Goal: Answer question/provide support: Share knowledge or assist other users

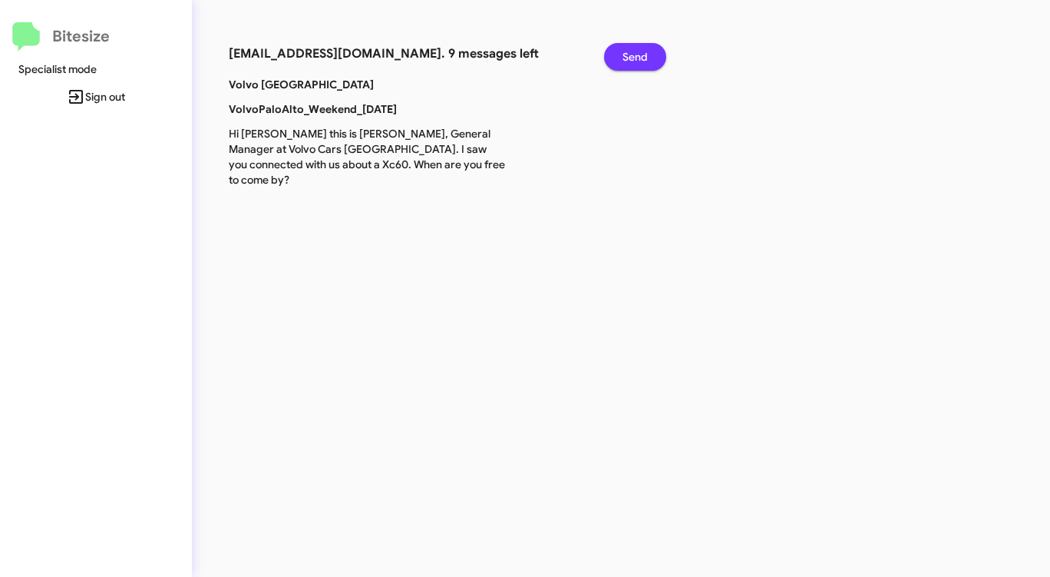
click at [639, 53] on span "Send" at bounding box center [635, 57] width 25 height 28
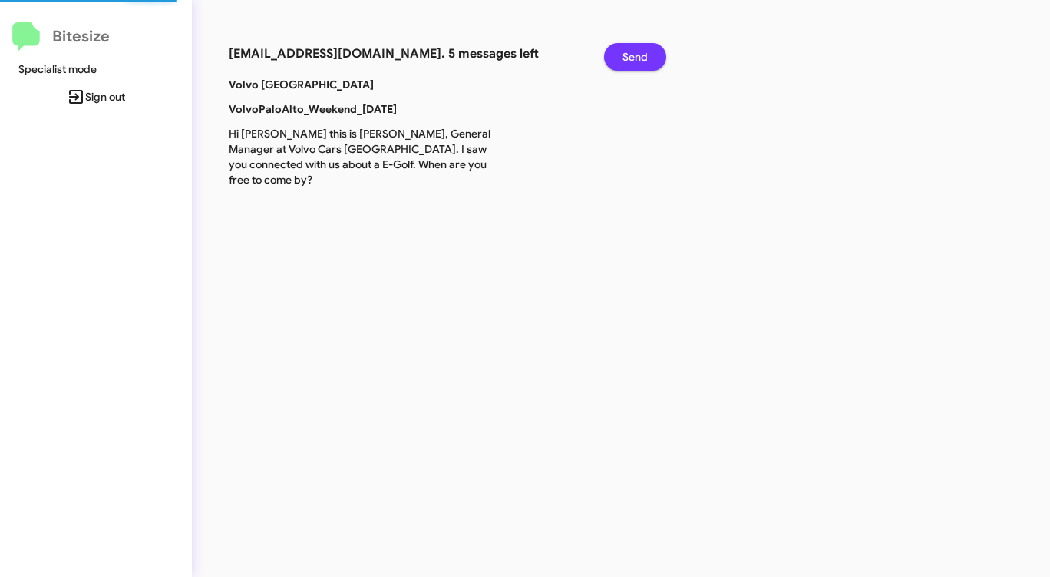
click at [639, 53] on span "Send" at bounding box center [635, 57] width 25 height 28
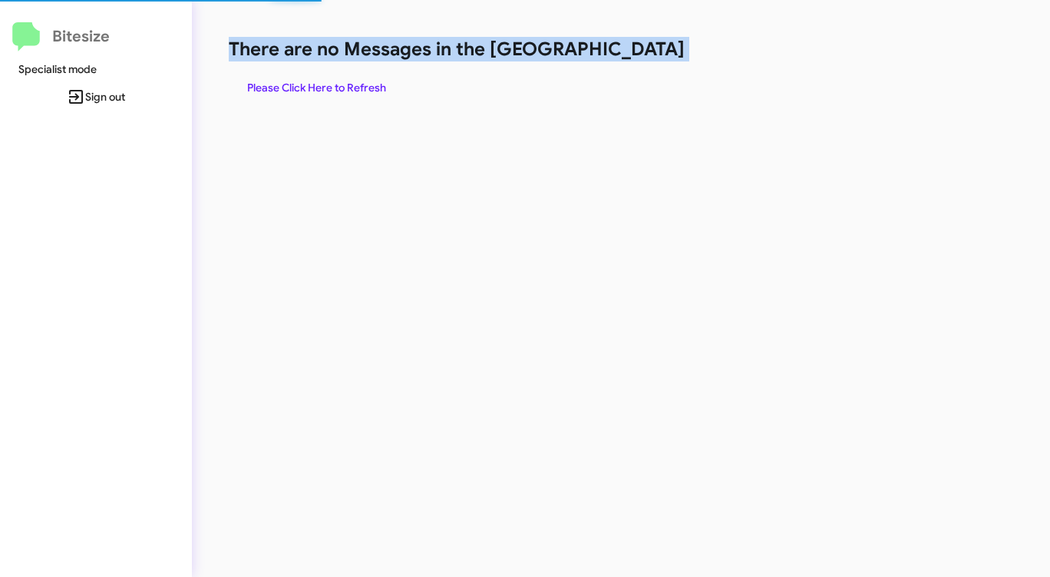
click at [639, 53] on h1 "There are no Messages in the [GEOGRAPHIC_DATA]" at bounding box center [550, 49] width 642 height 25
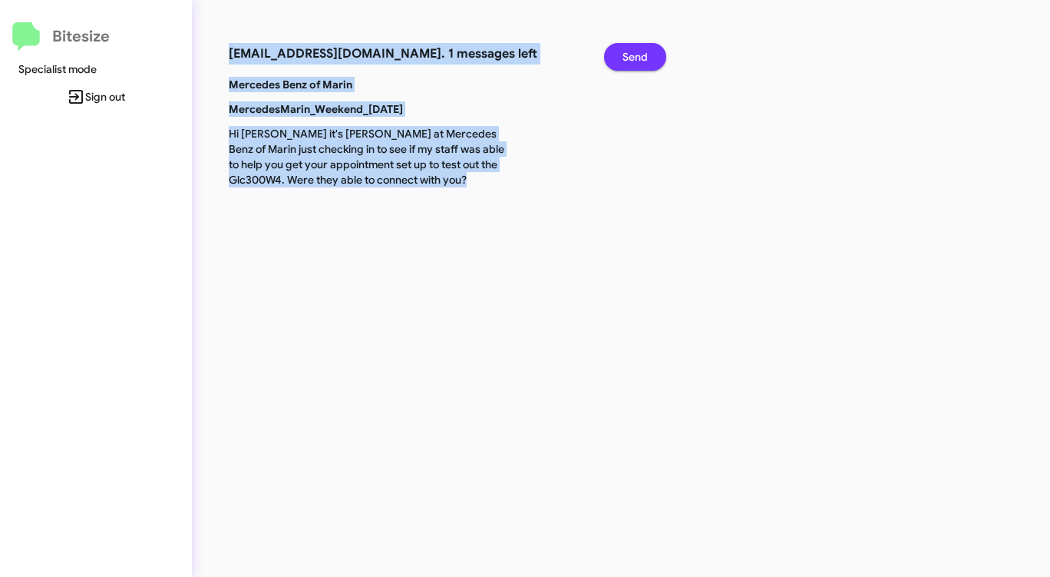
click at [639, 53] on span "Send" at bounding box center [635, 57] width 25 height 28
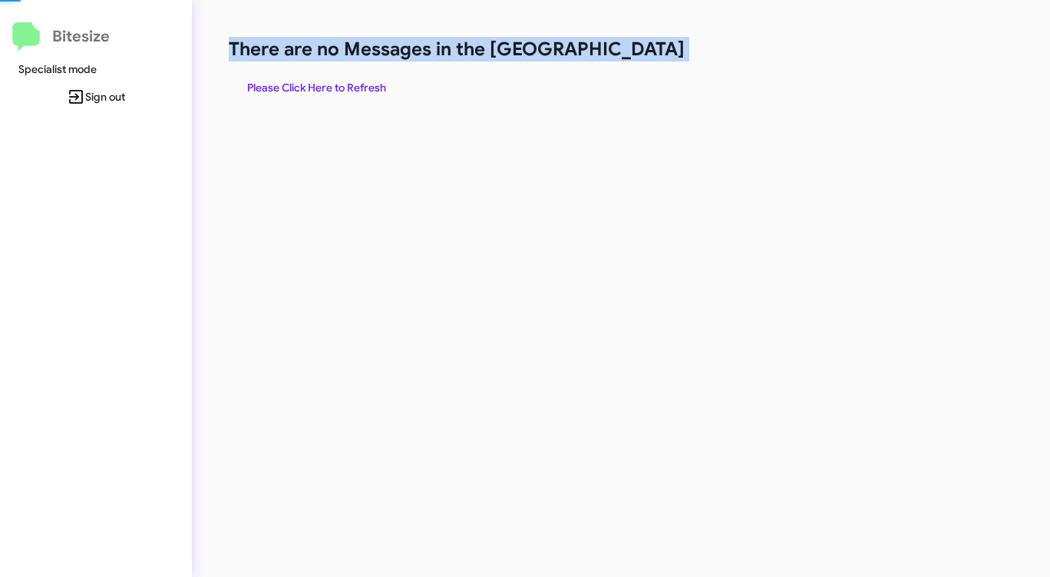
click at [639, 53] on h1 "There are no Messages in the [GEOGRAPHIC_DATA]" at bounding box center [550, 49] width 642 height 25
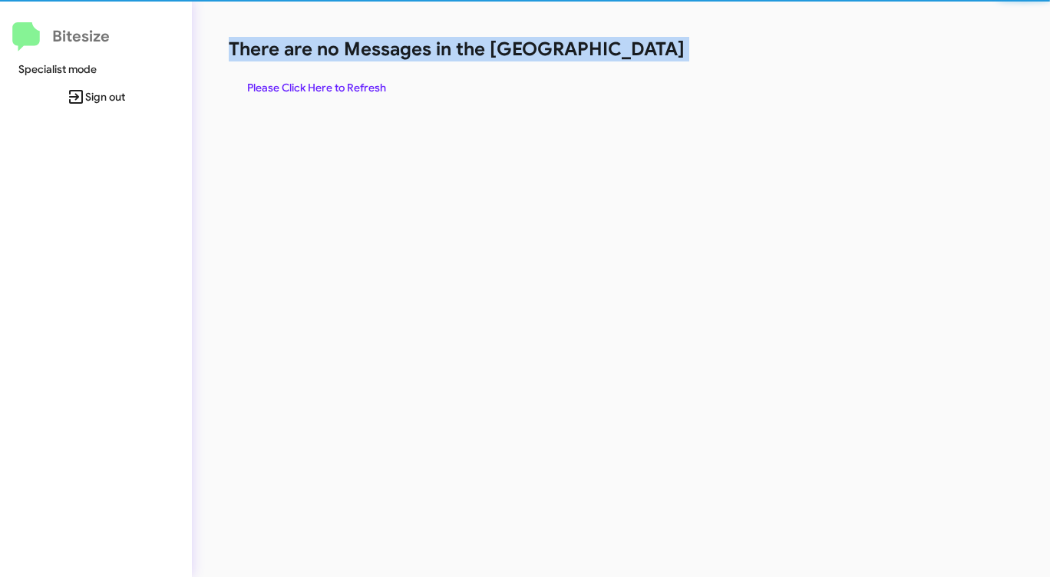
click at [639, 53] on h1 "There are no Messages in the [GEOGRAPHIC_DATA]" at bounding box center [550, 49] width 642 height 25
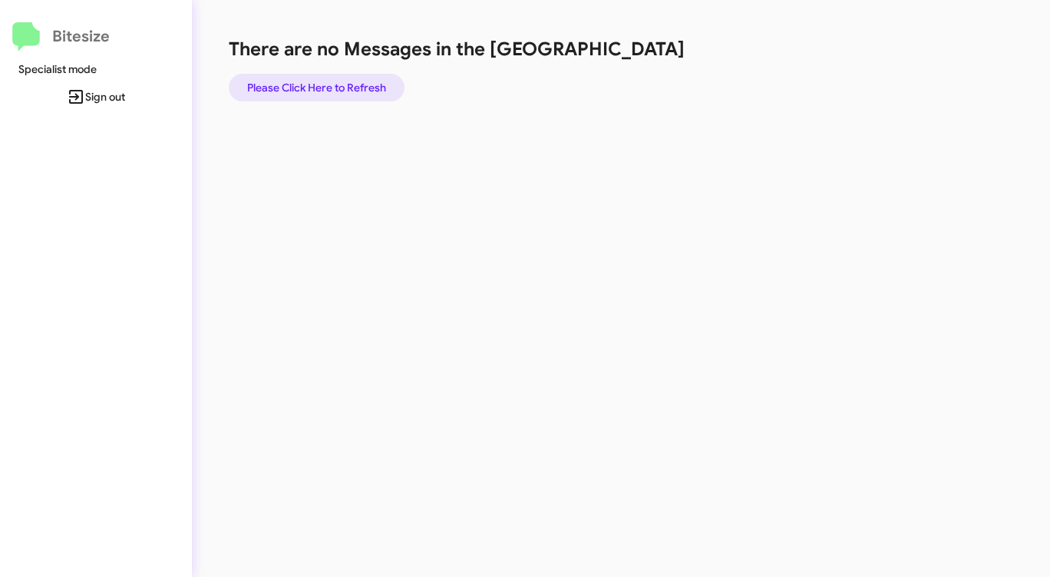
click at [355, 93] on span "Please Click Here to Refresh" at bounding box center [316, 88] width 139 height 28
click at [623, 59] on h1 "There are no Messages in the [GEOGRAPHIC_DATA]" at bounding box center [550, 49] width 642 height 25
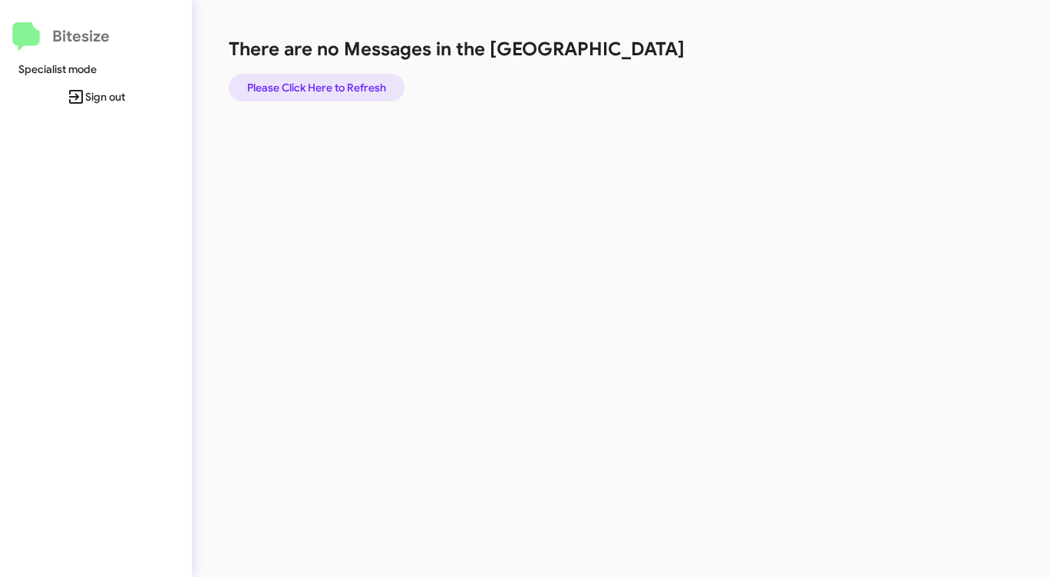
click at [352, 80] on span "Please Click Here to Refresh" at bounding box center [316, 88] width 139 height 28
drag, startPoint x: 352, startPoint y: 80, endPoint x: 439, endPoint y: 78, distance: 87.5
click at [352, 80] on span "Please Click Here to Refresh" at bounding box center [316, 88] width 139 height 28
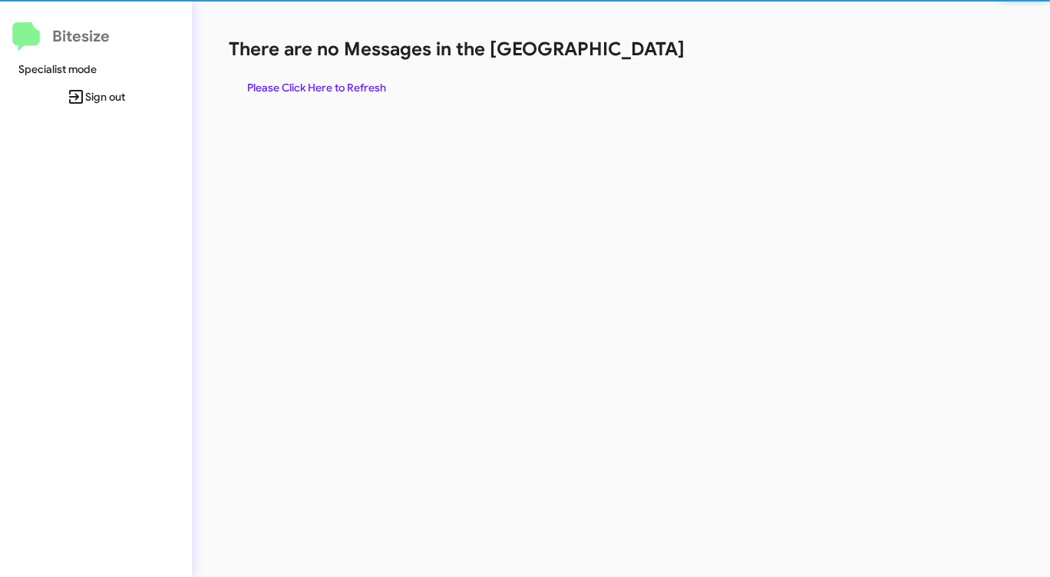
click at [633, 62] on div "There are no Messages in the Queue Please Click Here to Refresh" at bounding box center [550, 69] width 642 height 64
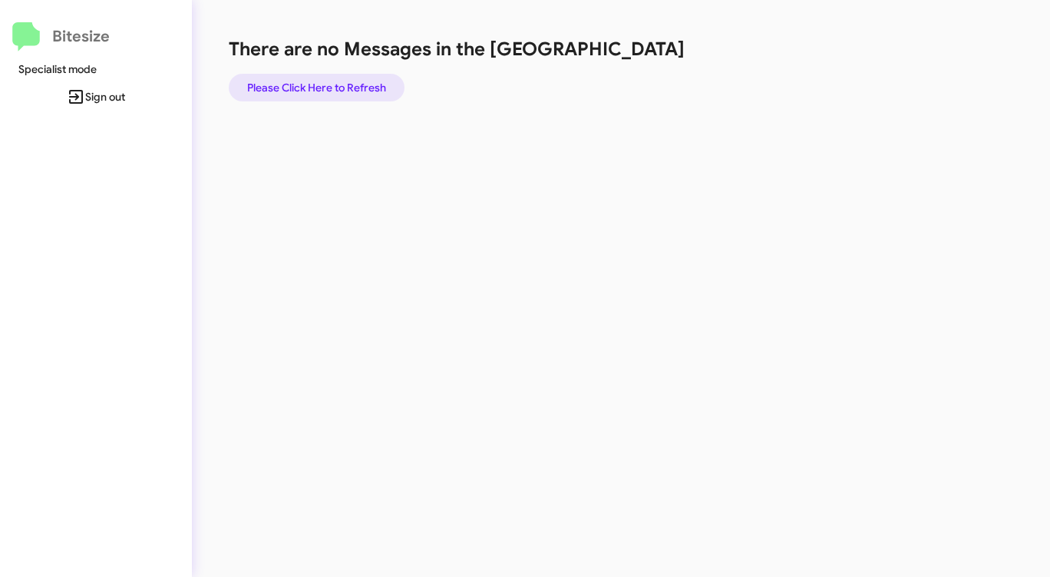
click at [359, 84] on span "Please Click Here to Refresh" at bounding box center [316, 88] width 139 height 28
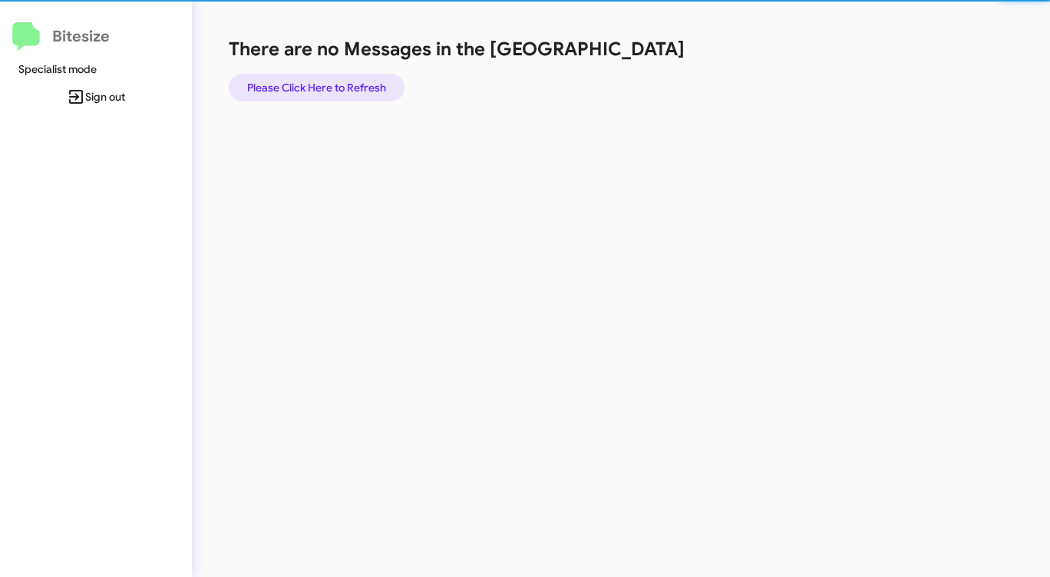
click at [359, 84] on span "Please Click Here to Refresh" at bounding box center [316, 88] width 139 height 28
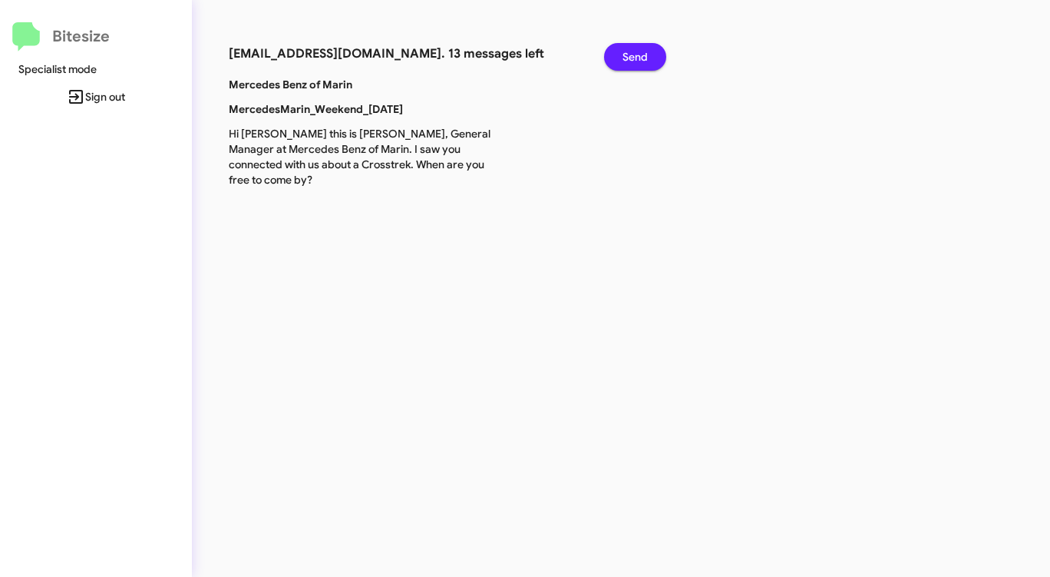
click at [635, 56] on span "Send" at bounding box center [635, 57] width 25 height 28
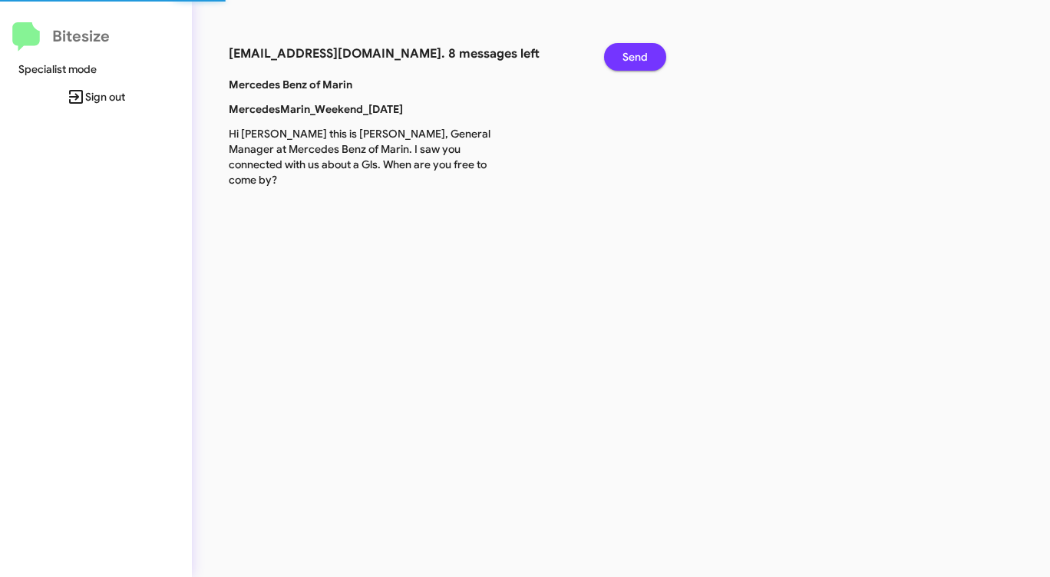
click at [635, 56] on span "Send" at bounding box center [635, 57] width 25 height 28
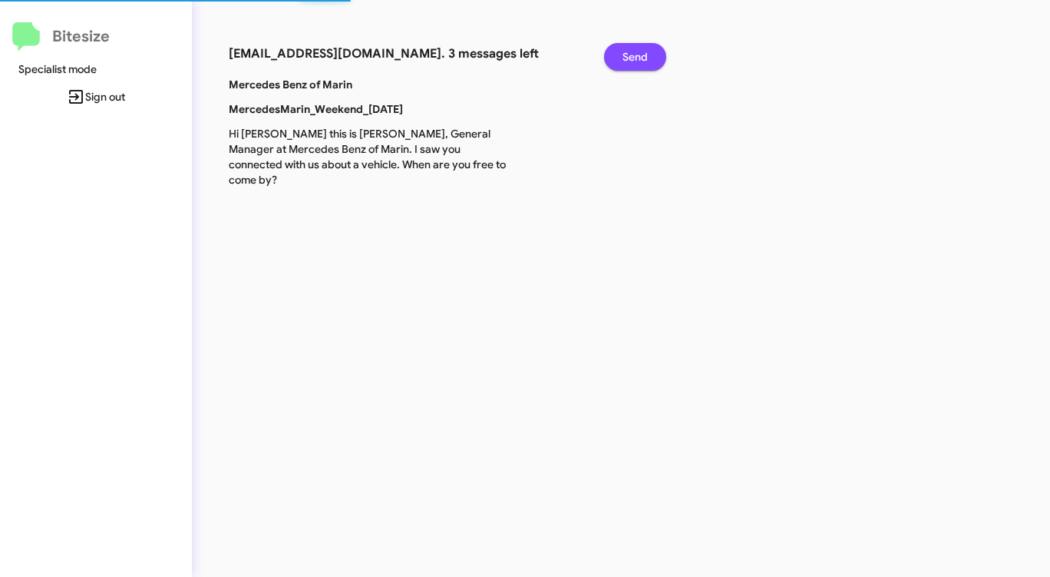
click at [635, 56] on span "Send" at bounding box center [635, 57] width 25 height 28
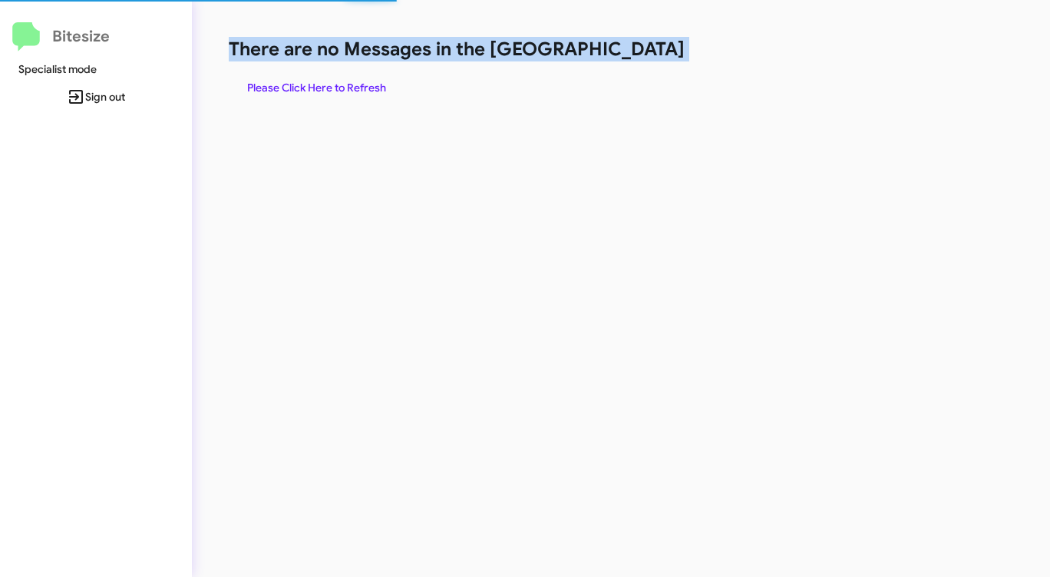
click at [635, 56] on h1 "There are no Messages in the [GEOGRAPHIC_DATA]" at bounding box center [550, 49] width 642 height 25
click at [353, 90] on span "Please Click Here to Refresh" at bounding box center [316, 88] width 139 height 28
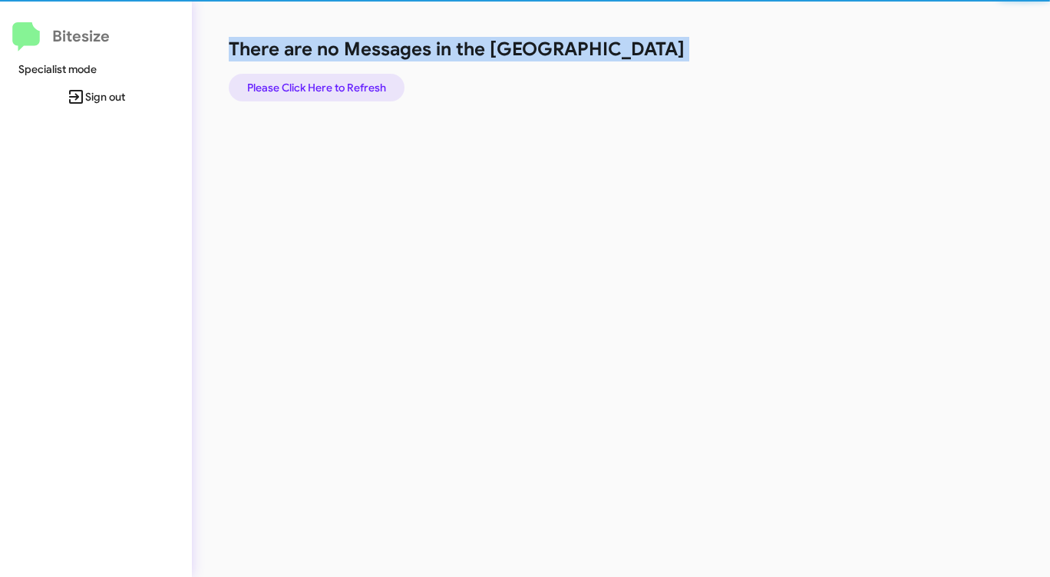
click at [353, 90] on span "Please Click Here to Refresh" at bounding box center [316, 88] width 139 height 28
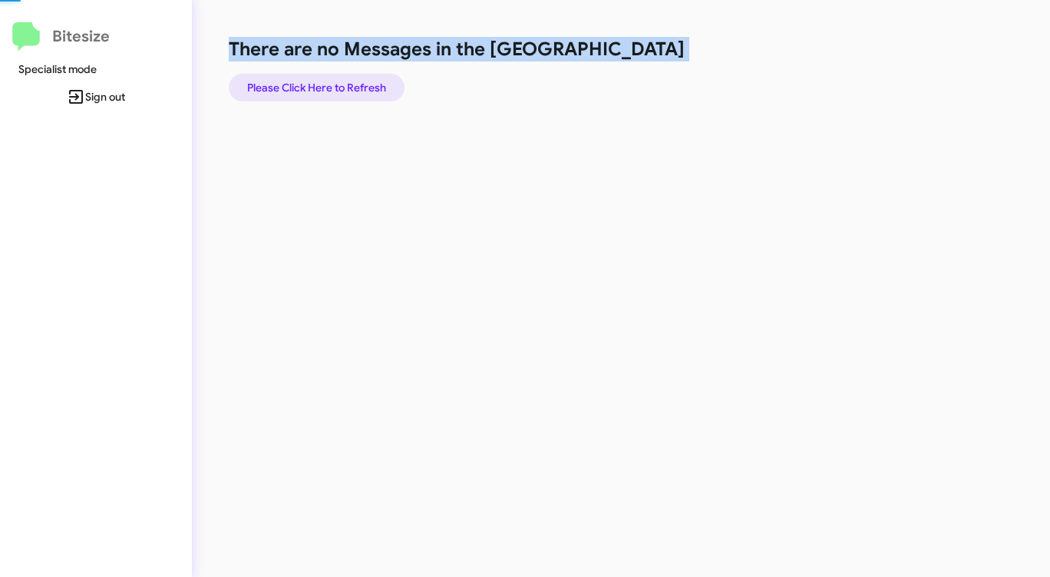
click at [353, 90] on span "Please Click Here to Refresh" at bounding box center [316, 88] width 139 height 28
click at [352, 90] on span "Please Click Here to Refresh" at bounding box center [316, 88] width 139 height 28
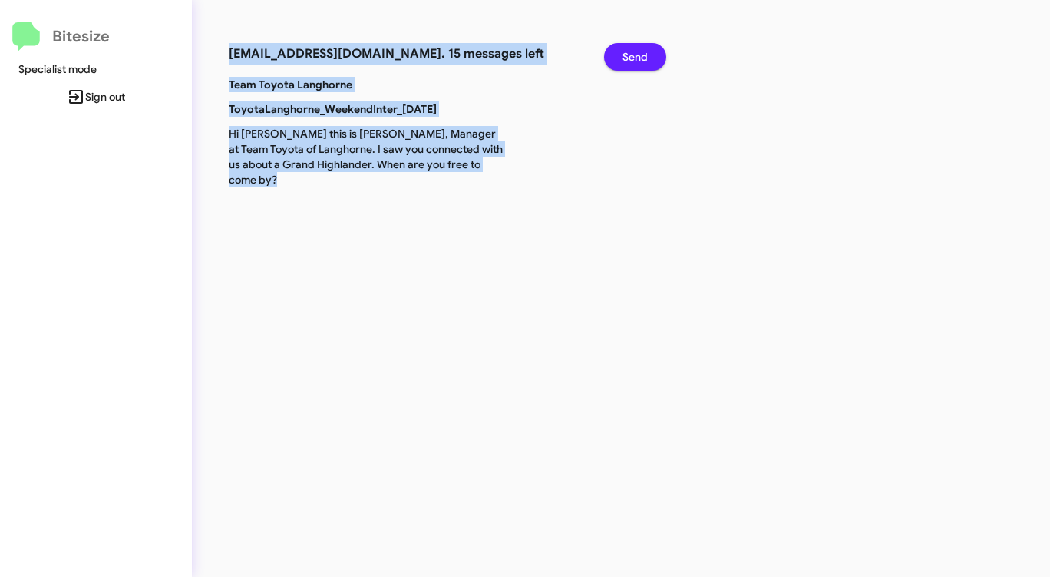
click at [633, 51] on span "Send" at bounding box center [635, 57] width 25 height 28
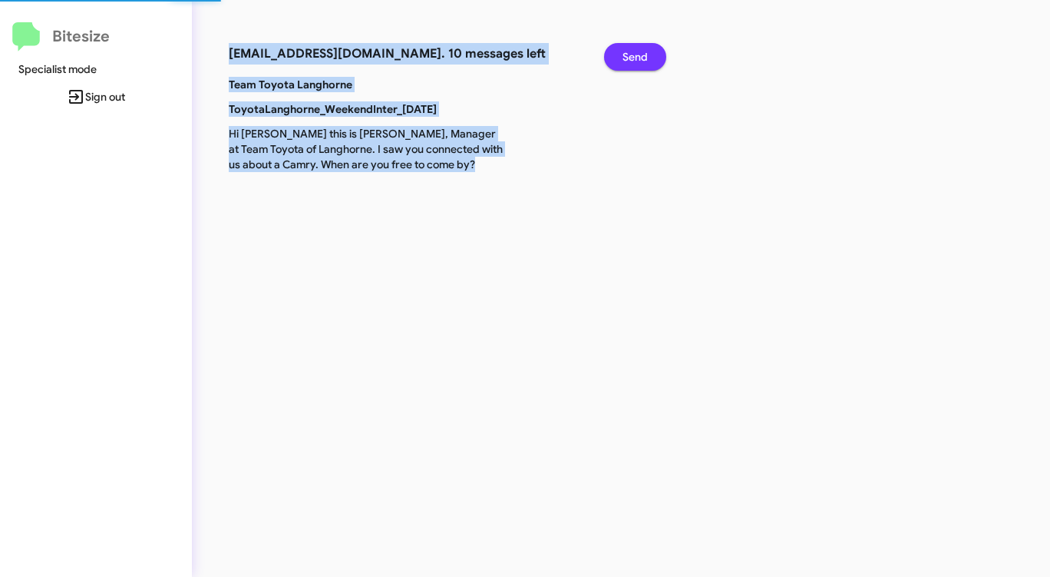
click at [633, 51] on span "Send" at bounding box center [635, 57] width 25 height 28
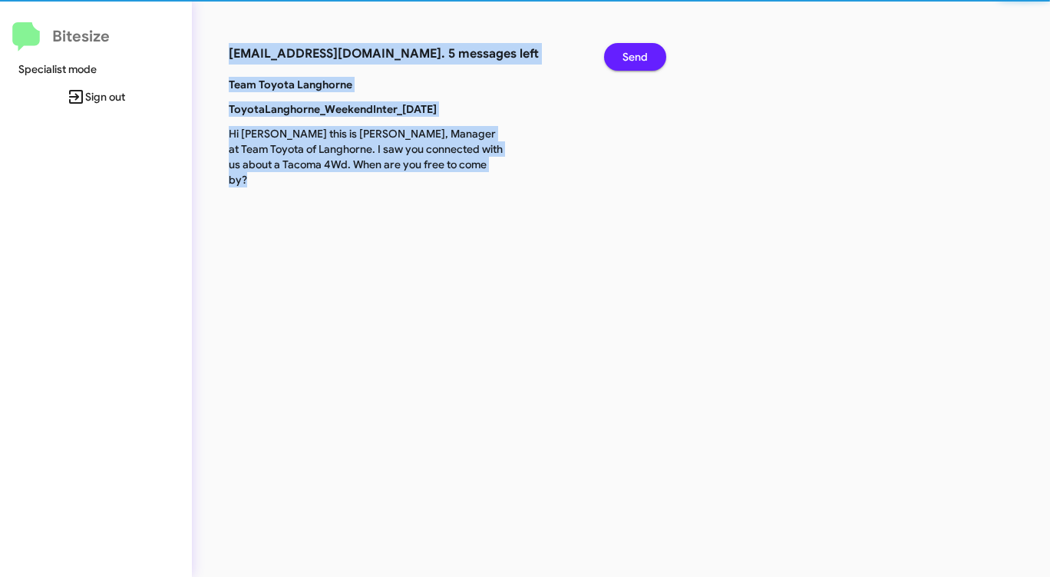
click at [633, 51] on span "Send" at bounding box center [635, 57] width 25 height 28
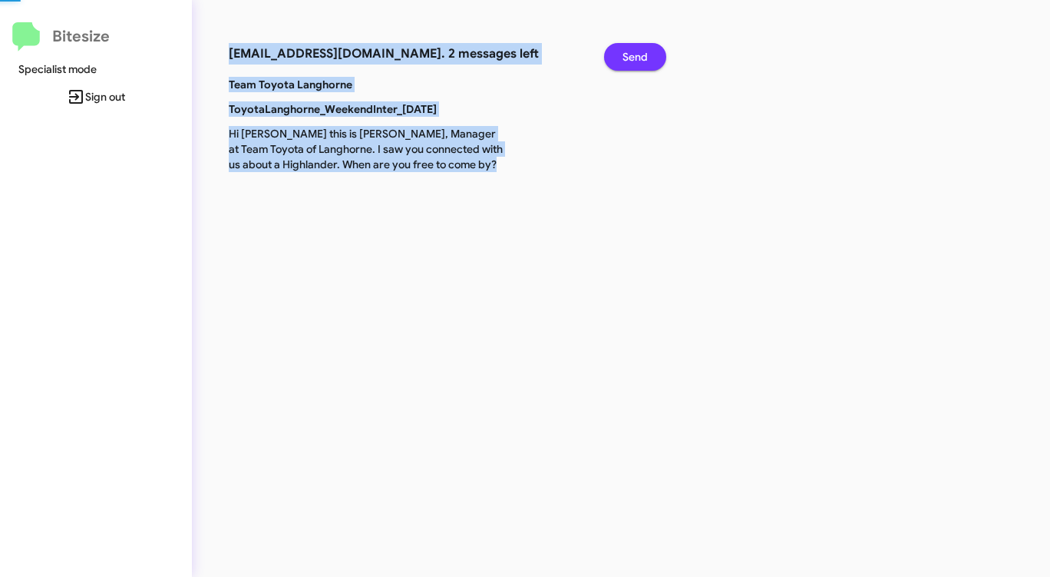
click at [633, 51] on span "Send" at bounding box center [635, 57] width 25 height 28
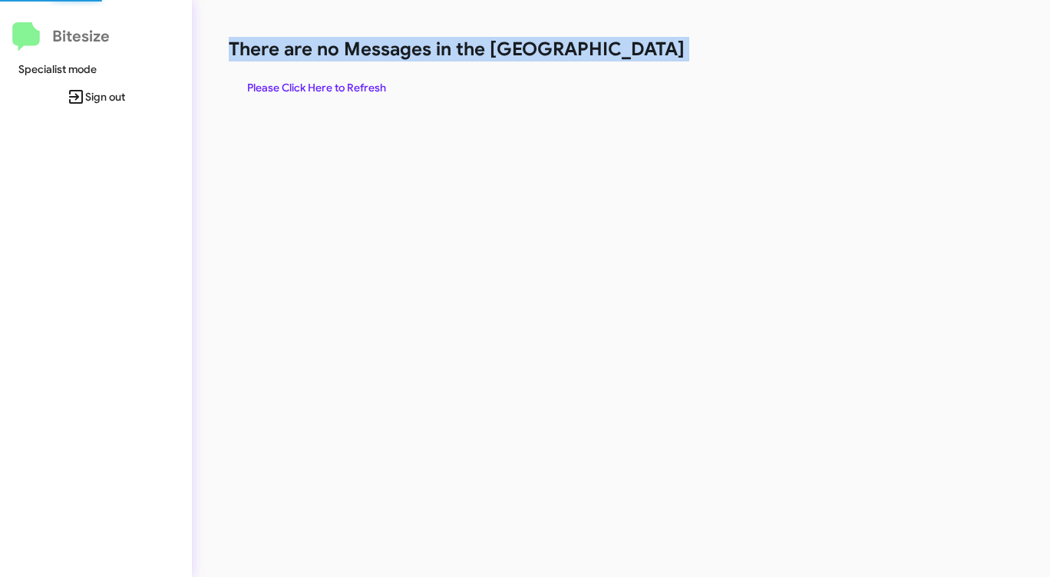
click at [633, 51] on h1 "There are no Messages in the [GEOGRAPHIC_DATA]" at bounding box center [550, 49] width 642 height 25
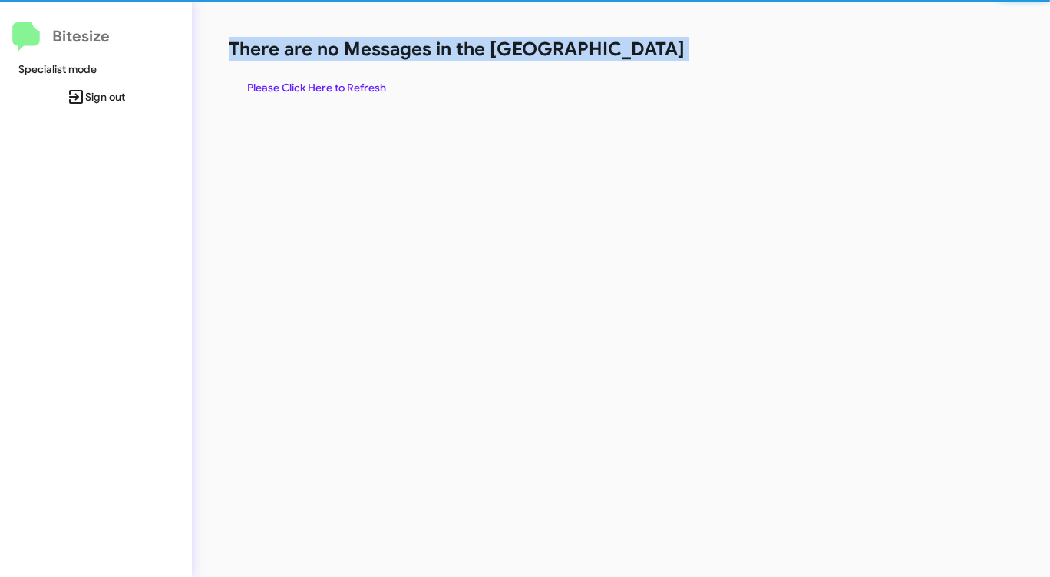
click at [633, 51] on h1 "There are no Messages in the [GEOGRAPHIC_DATA]" at bounding box center [550, 49] width 642 height 25
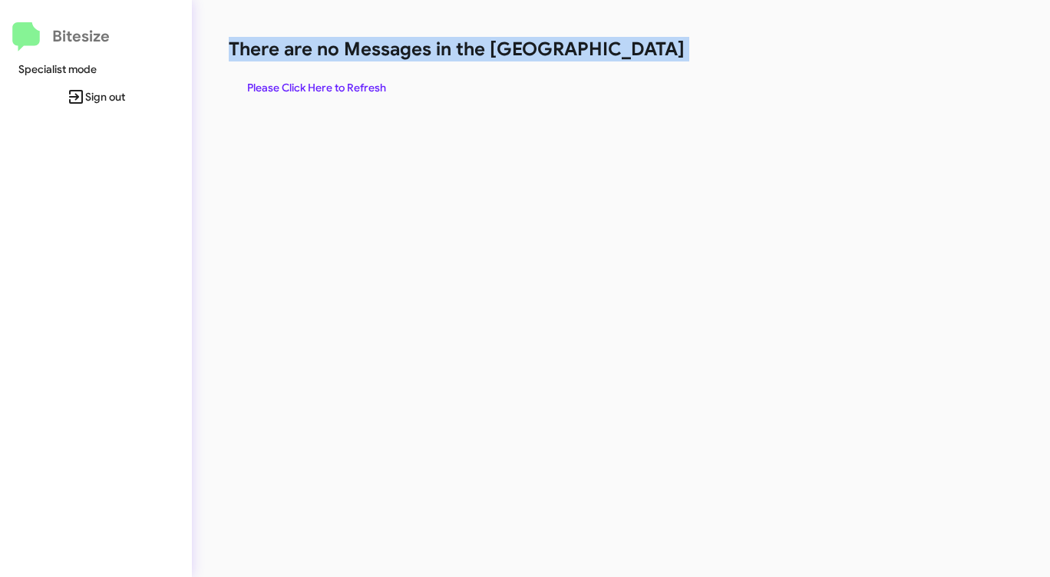
click at [633, 51] on h1 "There are no Messages in the [GEOGRAPHIC_DATA]" at bounding box center [550, 49] width 642 height 25
click at [335, 82] on span "Please Click Here to Refresh" at bounding box center [316, 88] width 139 height 28
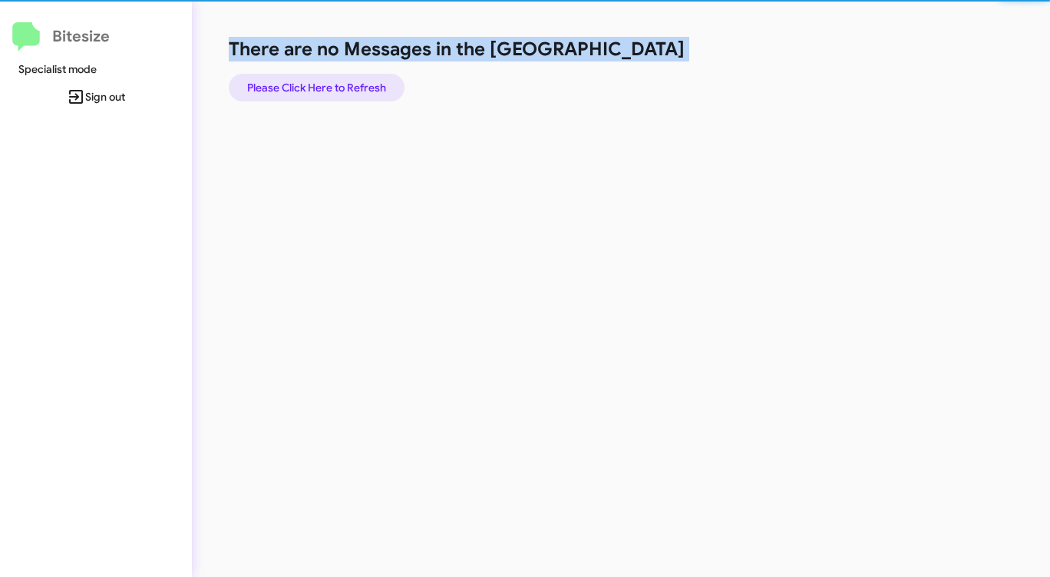
click at [334, 83] on span "Please Click Here to Refresh" at bounding box center [316, 88] width 139 height 28
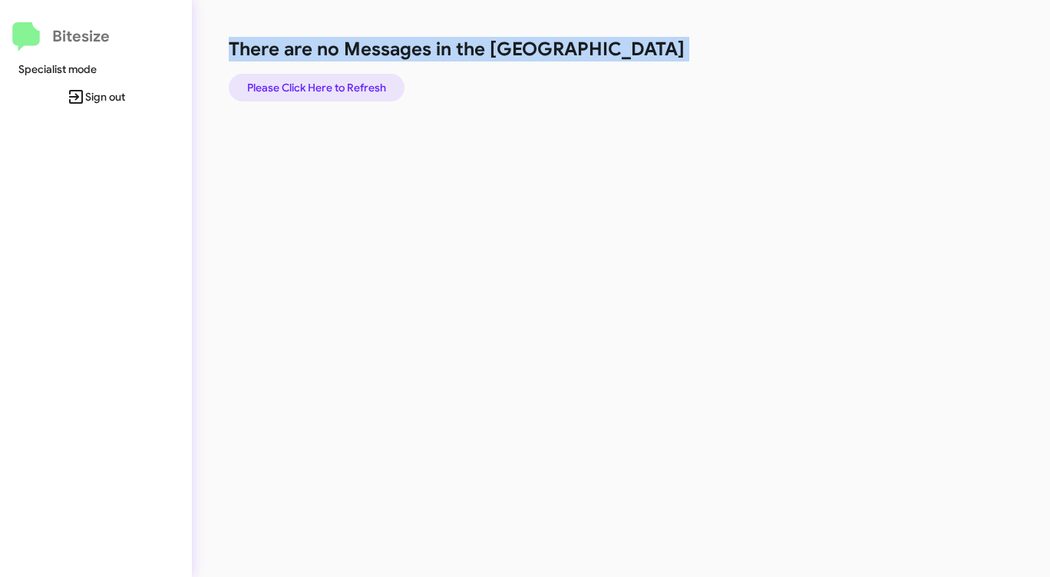
click at [334, 83] on span "Please Click Here to Refresh" at bounding box center [316, 88] width 139 height 28
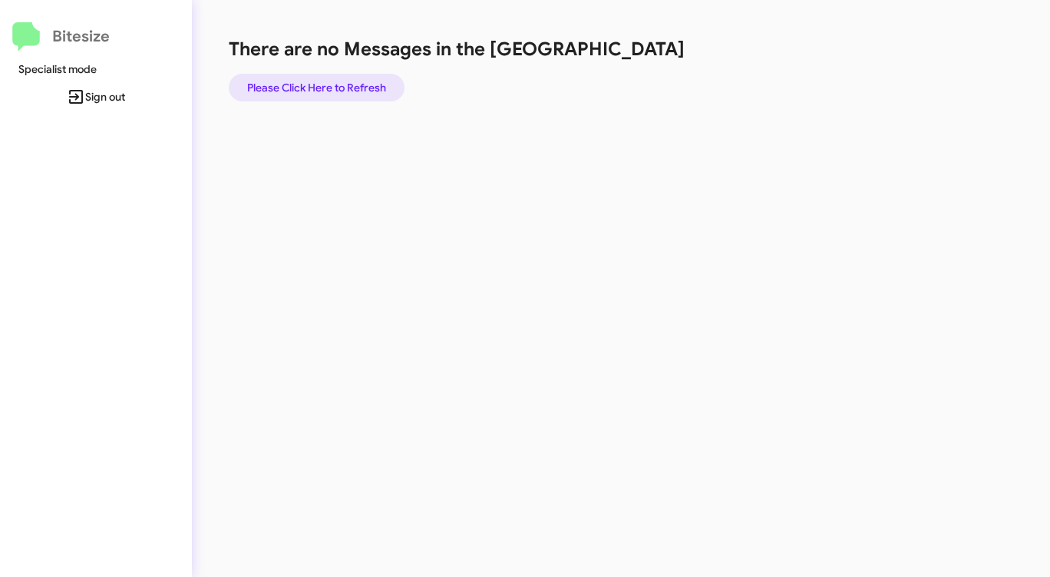
click at [371, 86] on span "Please Click Here to Refresh" at bounding box center [316, 88] width 139 height 28
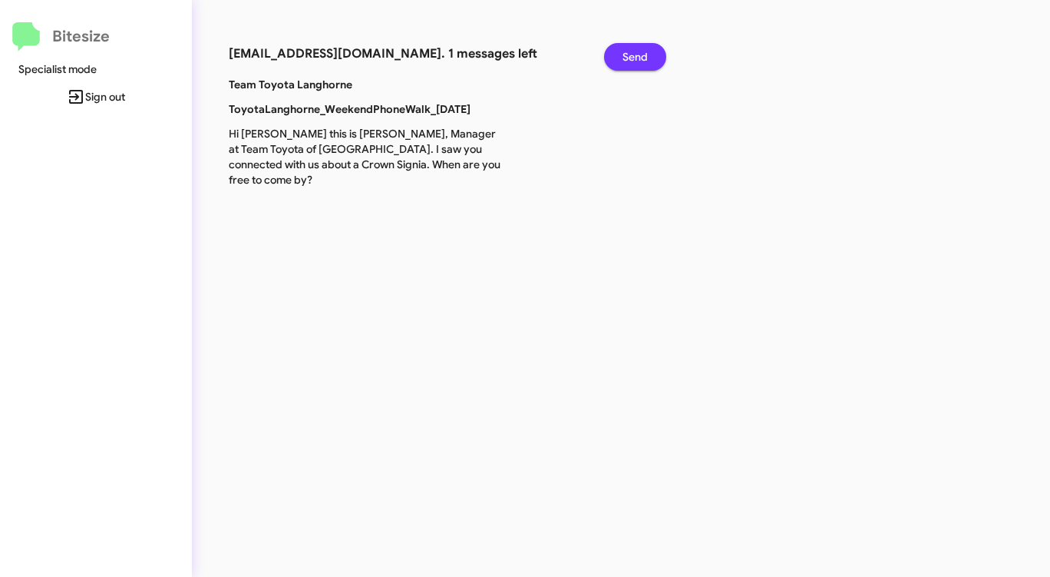
click at [638, 50] on span "Send" at bounding box center [635, 57] width 25 height 28
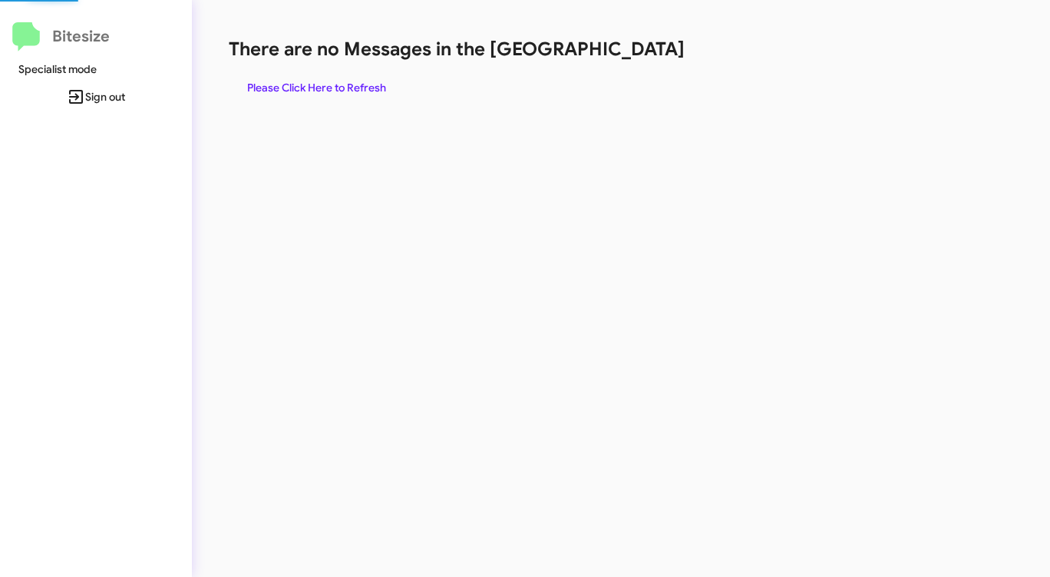
click at [638, 50] on h1 "There are no Messages in the [GEOGRAPHIC_DATA]" at bounding box center [550, 49] width 642 height 25
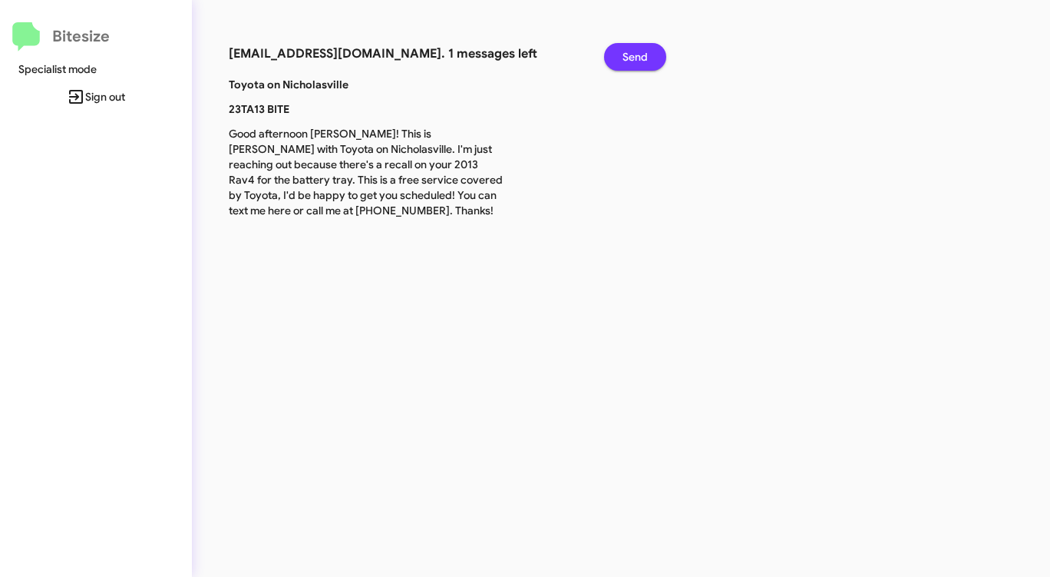
click at [636, 52] on span "Send" at bounding box center [635, 57] width 25 height 28
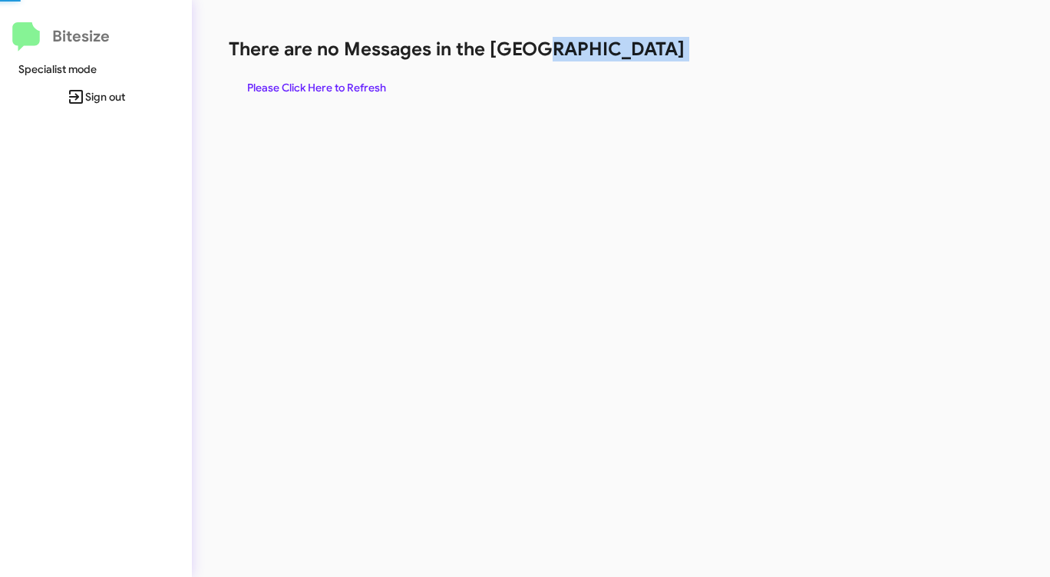
click at [636, 52] on h1 "There are no Messages in the [GEOGRAPHIC_DATA]" at bounding box center [550, 49] width 642 height 25
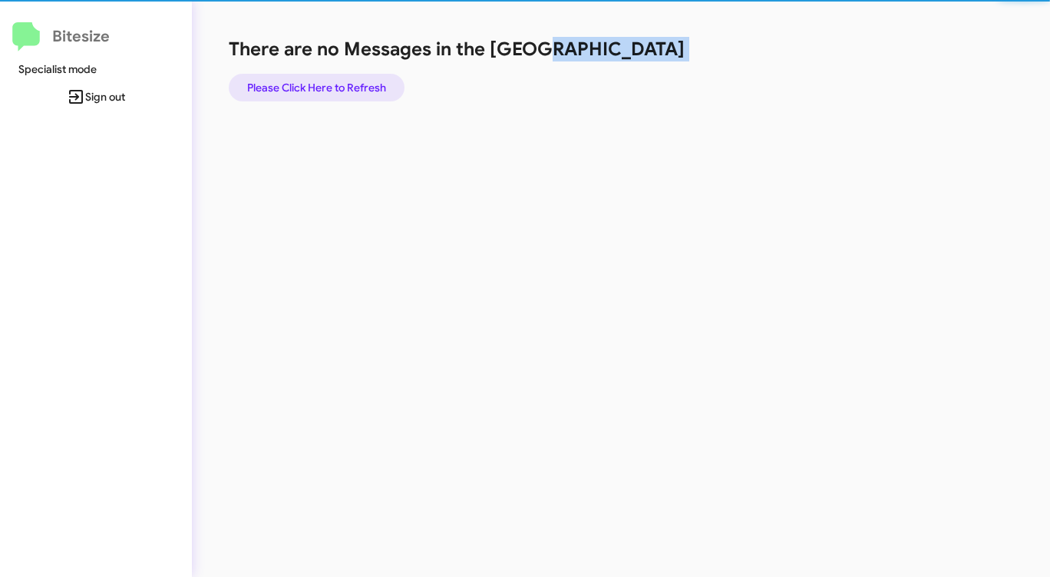
click at [333, 77] on span "Please Click Here to Refresh" at bounding box center [316, 88] width 139 height 28
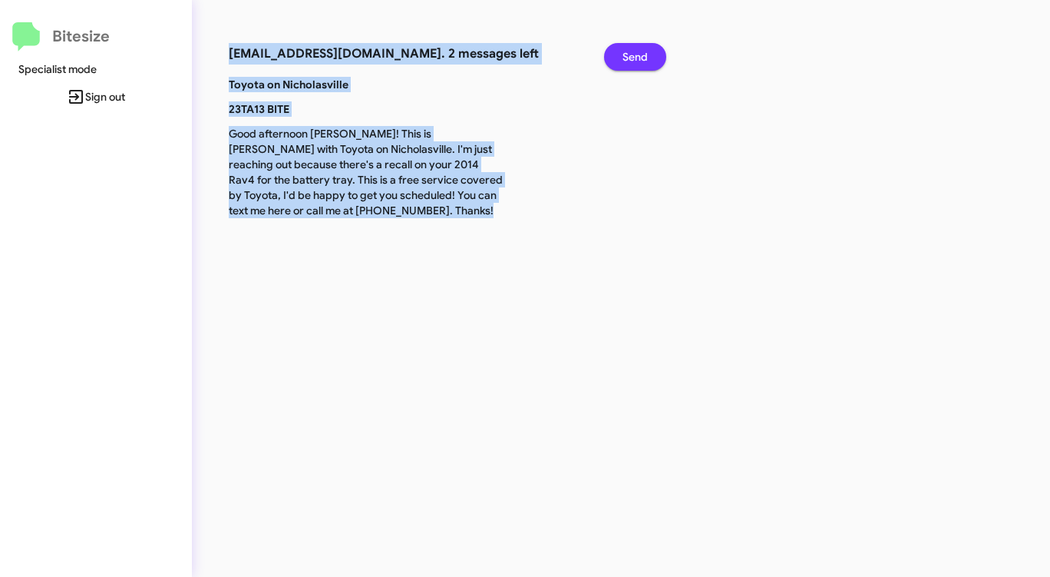
click at [643, 58] on span "Send" at bounding box center [635, 57] width 25 height 28
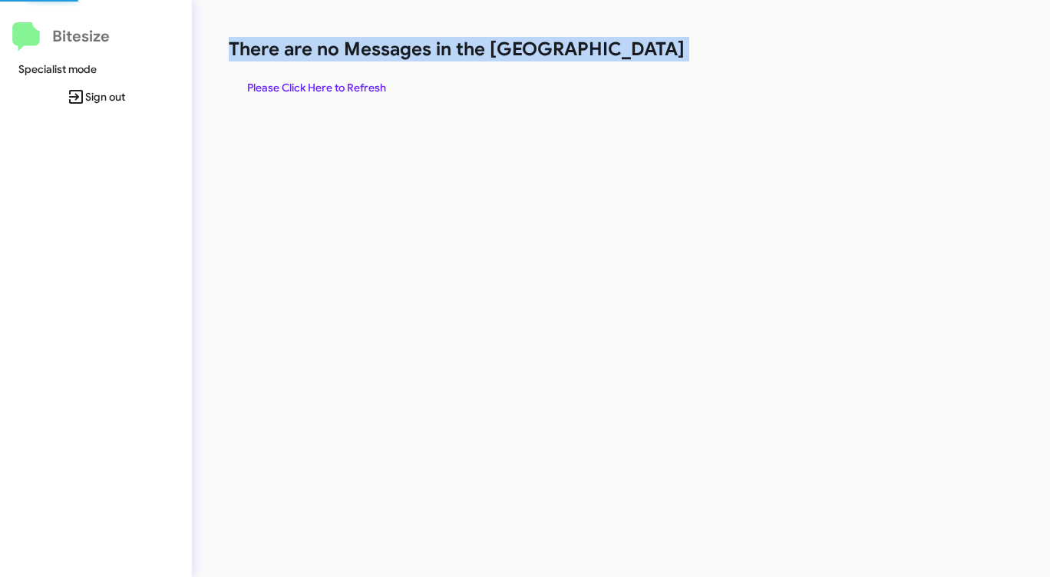
click at [643, 58] on h1 "There are no Messages in the [GEOGRAPHIC_DATA]" at bounding box center [550, 49] width 642 height 25
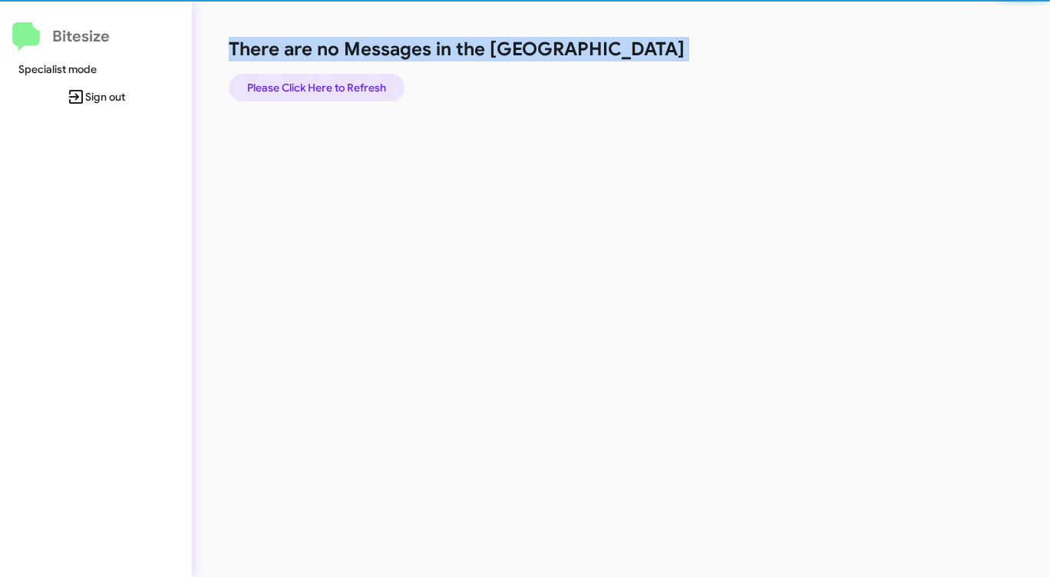
click at [372, 91] on span "Please Click Here to Refresh" at bounding box center [316, 88] width 139 height 28
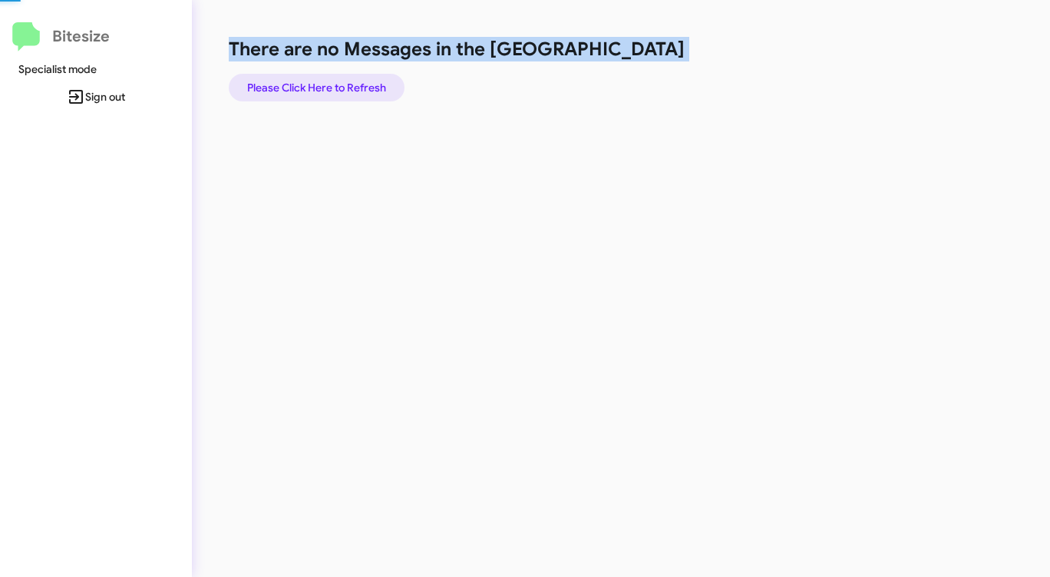
click at [372, 91] on span "Please Click Here to Refresh" at bounding box center [316, 88] width 139 height 28
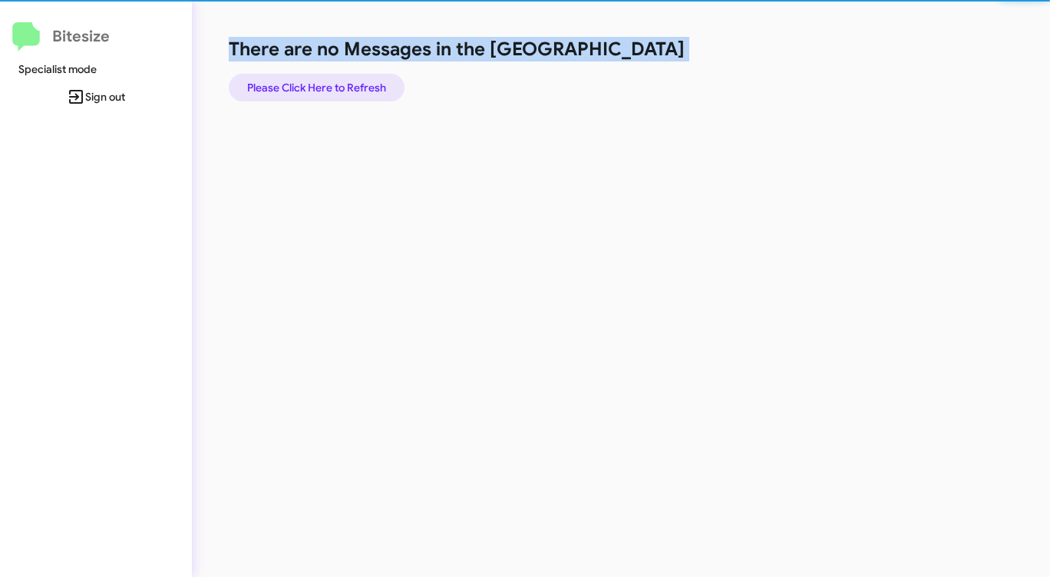
click at [372, 91] on span "Please Click Here to Refresh" at bounding box center [316, 88] width 139 height 28
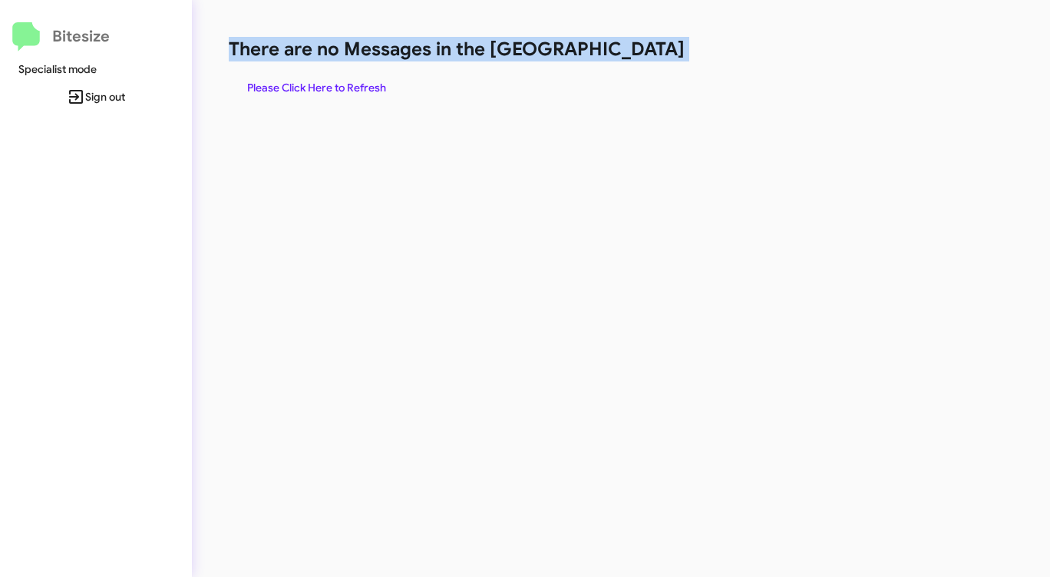
click at [362, 87] on span "Please Click Here to Refresh" at bounding box center [316, 88] width 139 height 28
click at [362, 86] on span "Please Click Here to Refresh" at bounding box center [316, 88] width 139 height 28
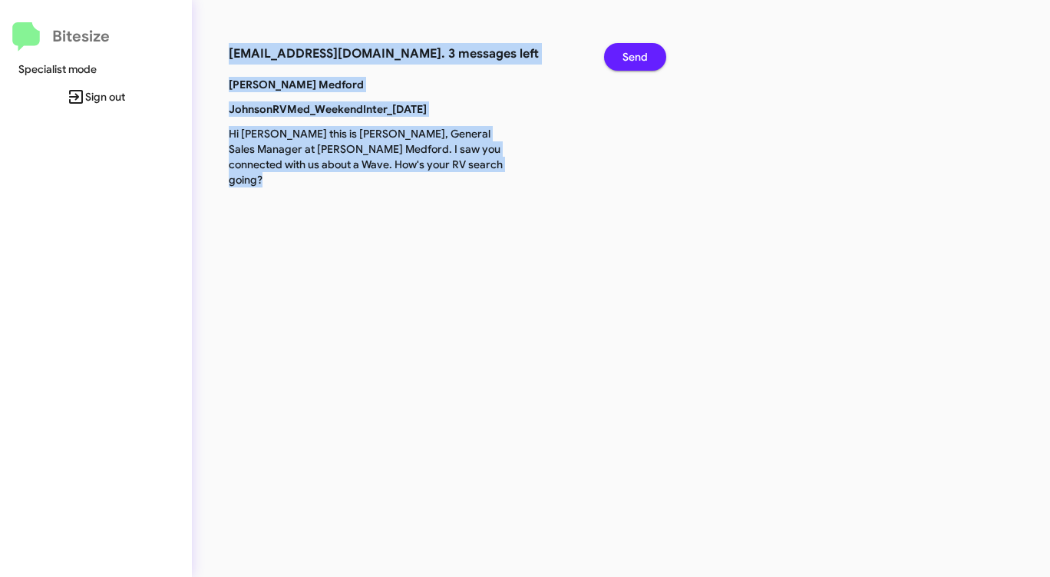
click at [644, 58] on span "Send" at bounding box center [635, 57] width 25 height 28
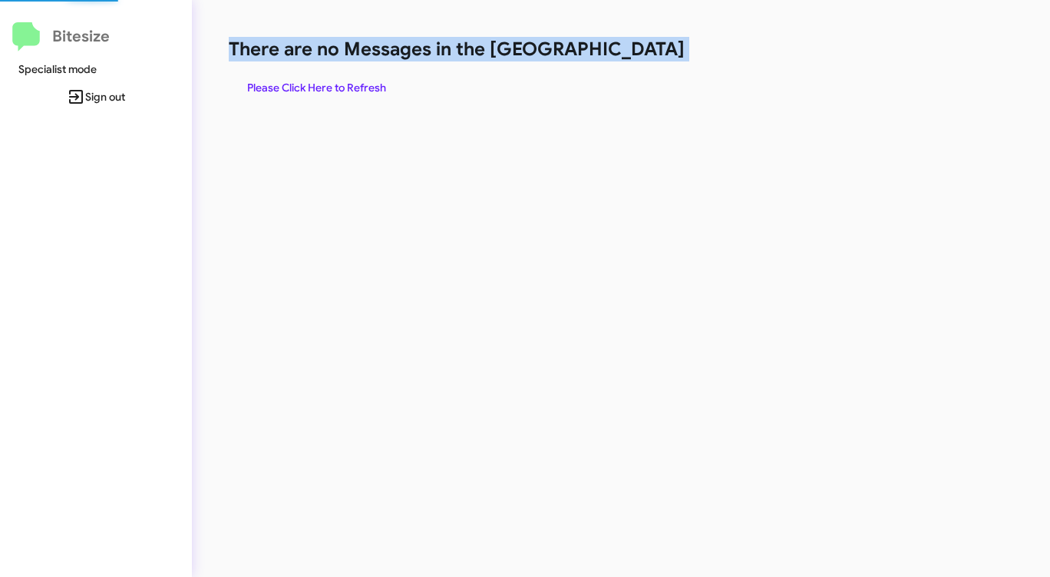
click at [644, 58] on h1 "There are no Messages in the [GEOGRAPHIC_DATA]" at bounding box center [550, 49] width 642 height 25
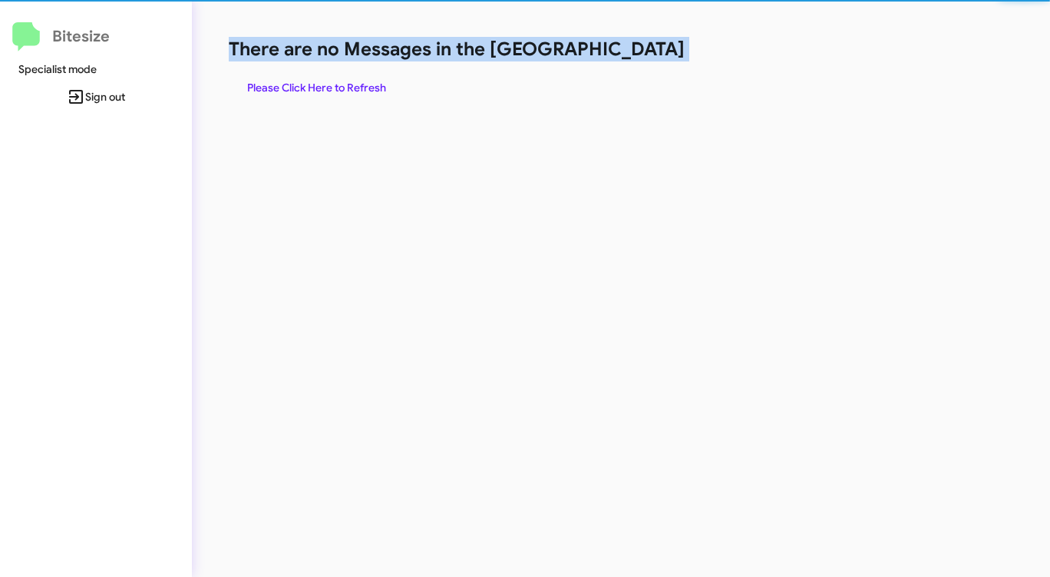
click at [608, 104] on div "There are no Messages in the Queue Please Click Here to Refresh" at bounding box center [549, 288] width 715 height 577
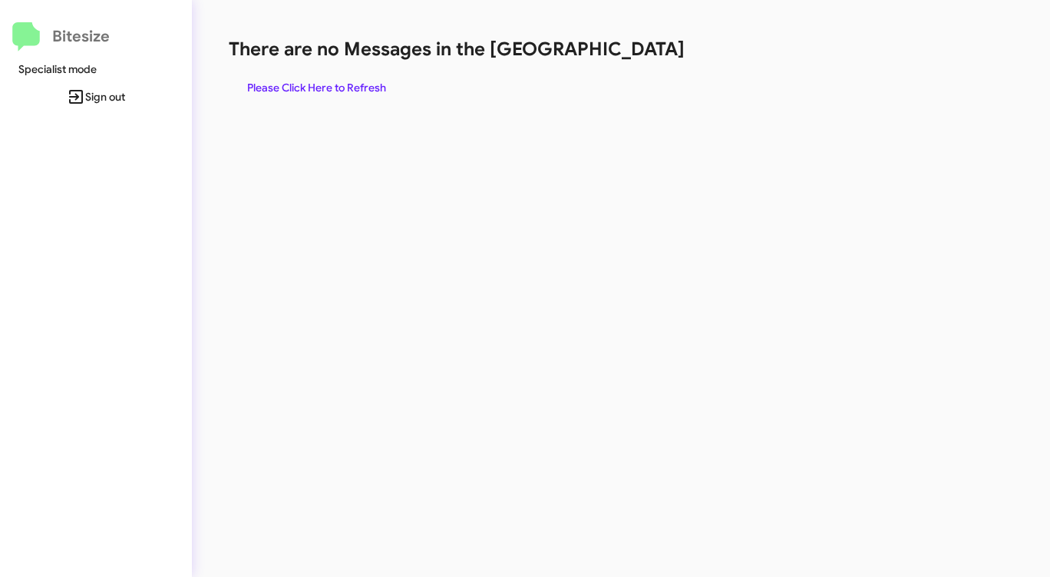
drag, startPoint x: 552, startPoint y: 126, endPoint x: 541, endPoint y: 129, distance: 11.2
click at [544, 129] on div "There are no Messages in the Queue Please Click Here to Refresh" at bounding box center [549, 288] width 715 height 577
click at [322, 82] on span "Please Click Here to Refresh" at bounding box center [316, 88] width 139 height 28
click at [512, 124] on div "There are no Messages in the Queue Please Click Here to Refresh" at bounding box center [549, 288] width 715 height 577
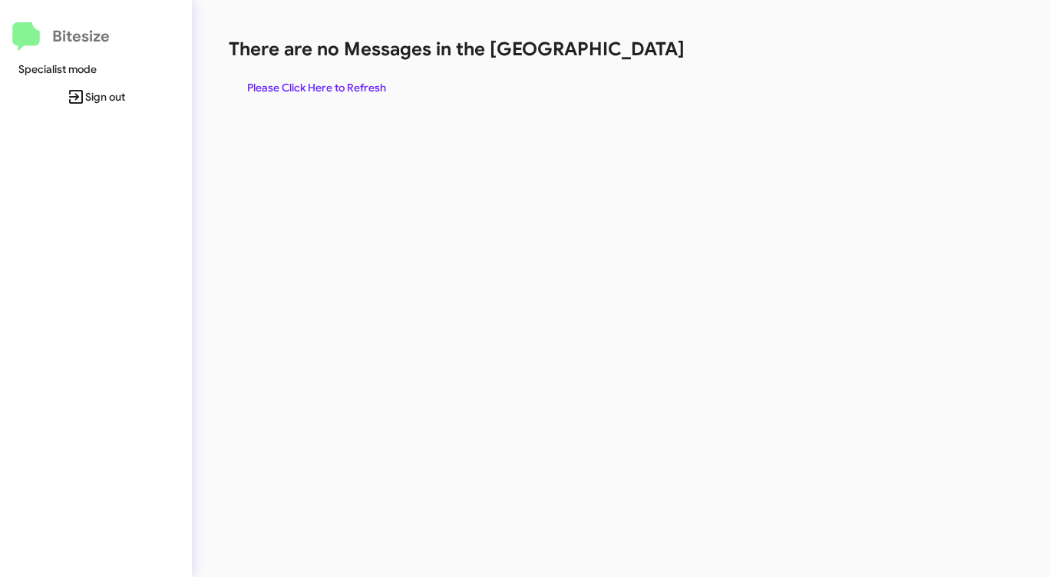
click at [513, 124] on div "There are no Messages in the Queue Please Click Here to Refresh" at bounding box center [549, 288] width 715 height 577
click at [333, 84] on span "Please Click Here to Refresh" at bounding box center [316, 88] width 139 height 28
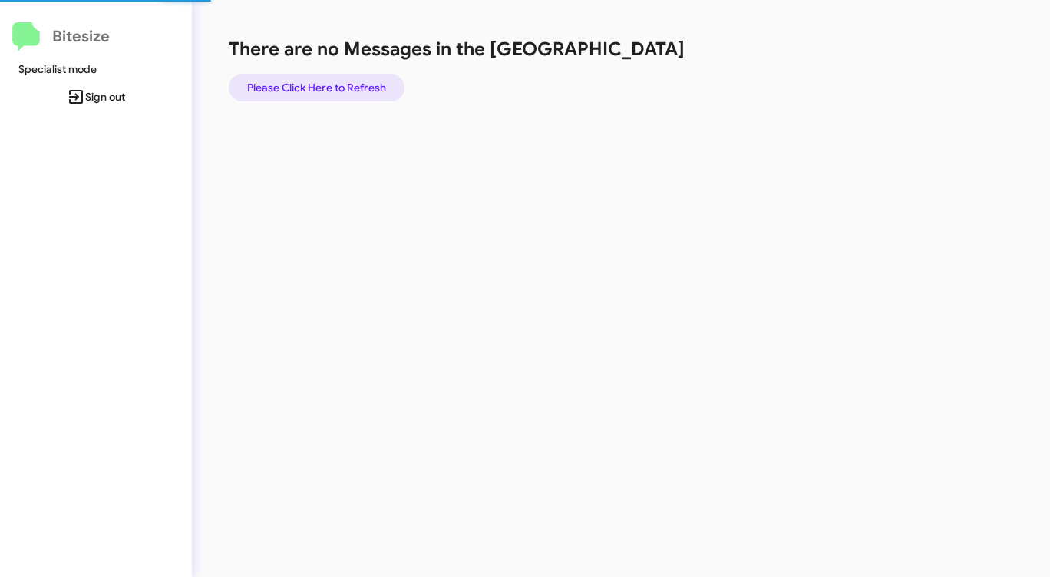
click at [333, 84] on span "Please Click Here to Refresh" at bounding box center [316, 88] width 139 height 28
click at [365, 94] on span "Please Click Here to Refresh" at bounding box center [316, 88] width 139 height 28
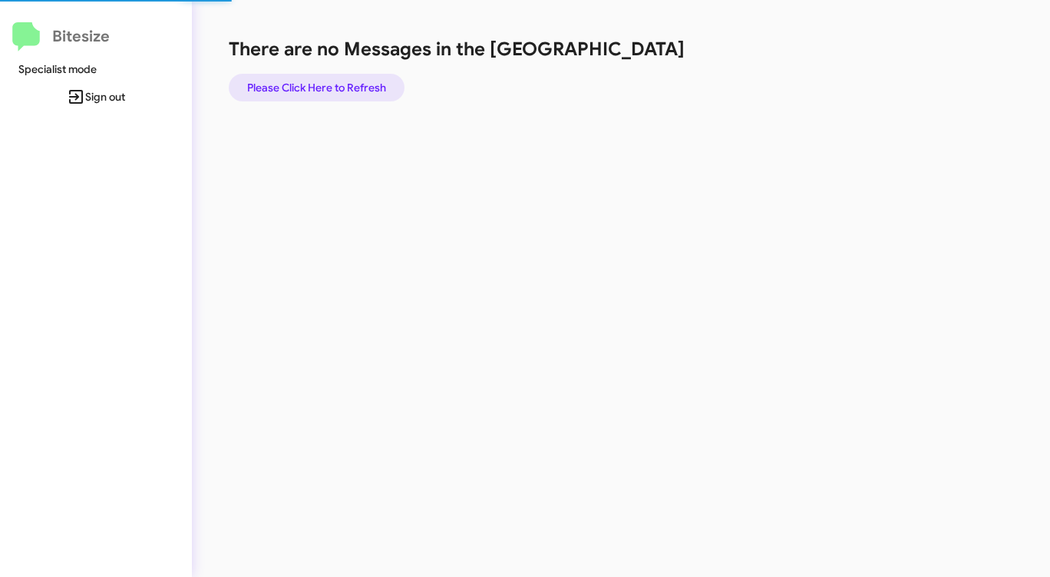
click at [365, 94] on span "Please Click Here to Refresh" at bounding box center [316, 88] width 139 height 28
